Goal: Use online tool/utility: Use online tool/utility

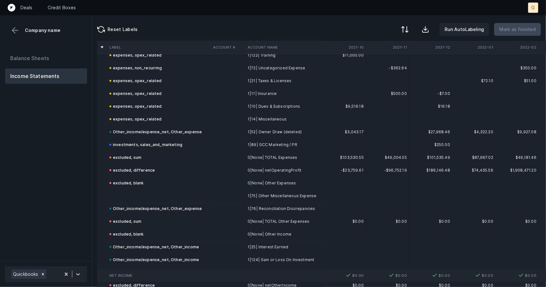
scroll to position [489, 0]
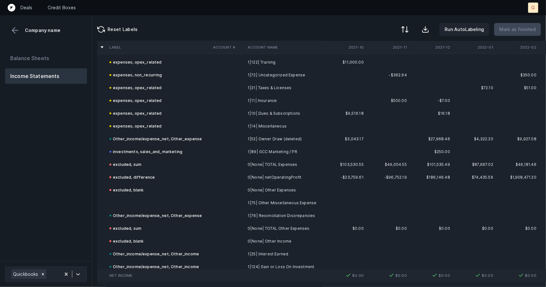
click at [147, 198] on td at bounding box center [159, 203] width 104 height 13
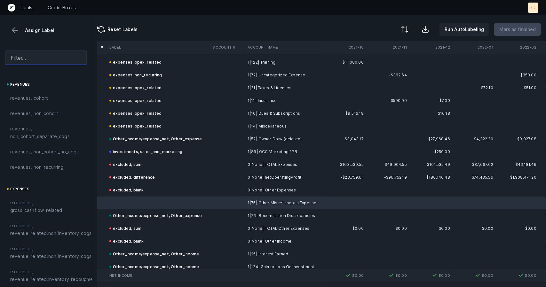
click at [59, 60] on input "text" at bounding box center [46, 58] width 82 height 15
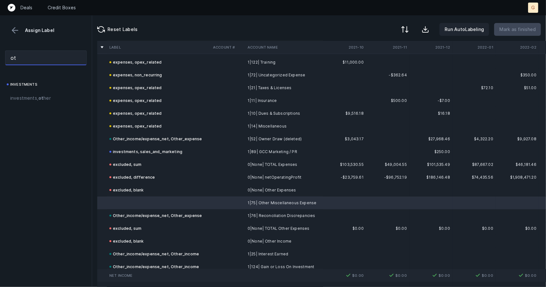
type input "o"
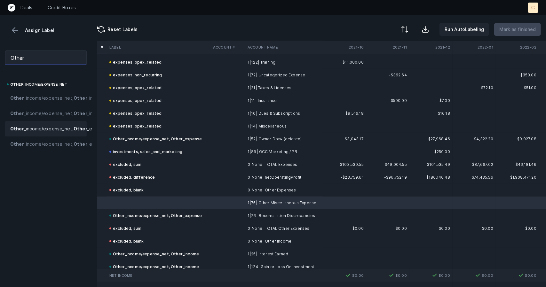
type input "Other"
click at [49, 133] on span "Other _income/expense_net, Other _expense" at bounding box center [59, 129] width 98 height 8
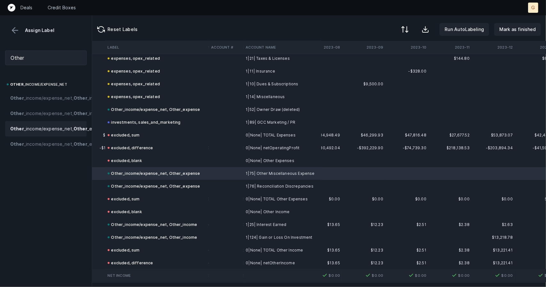
scroll to position [519, 1005]
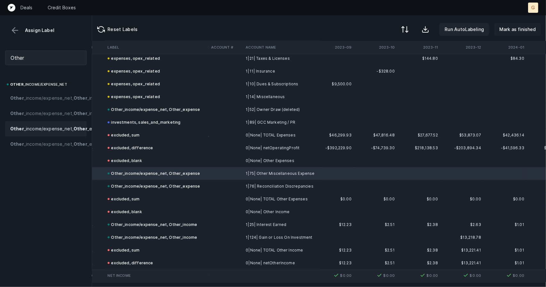
click at [520, 30] on p "Mark as finished" at bounding box center [517, 30] width 36 height 8
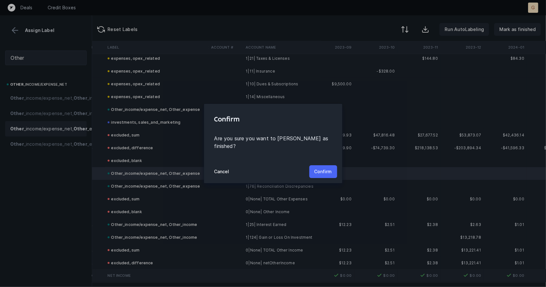
click at [324, 171] on p "Confirm" at bounding box center [323, 172] width 18 height 8
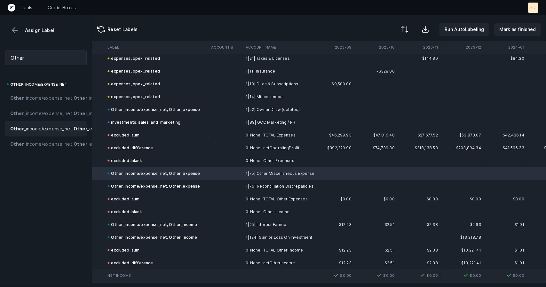
scroll to position [542, 1005]
